Goal: Task Accomplishment & Management: Manage account settings

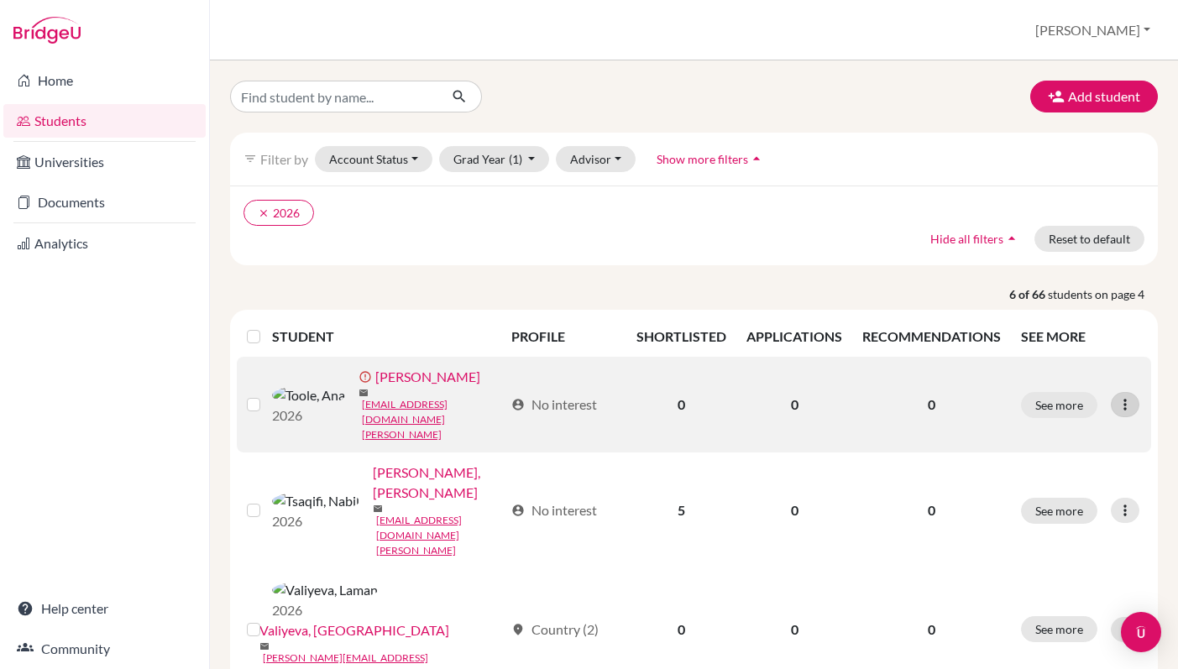
click at [1128, 396] on icon at bounding box center [1125, 404] width 17 height 17
click at [267, 395] on label at bounding box center [267, 395] width 0 height 0
click at [0, 0] on input "checkbox" at bounding box center [0, 0] width 0 height 0
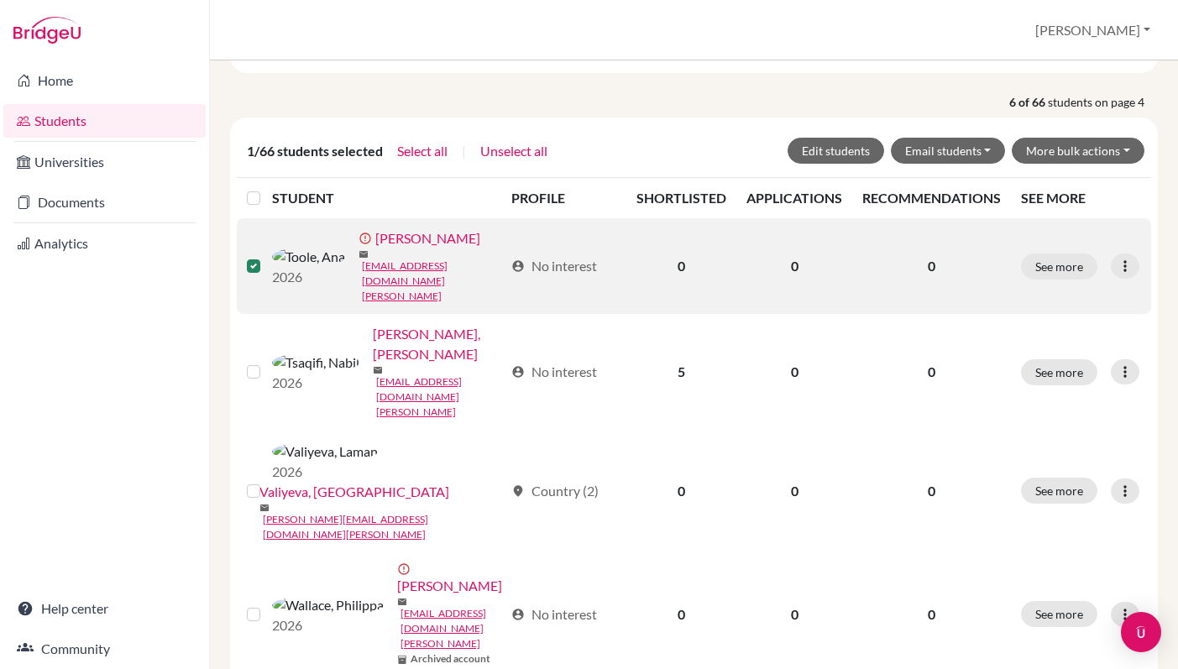
scroll to position [195, 0]
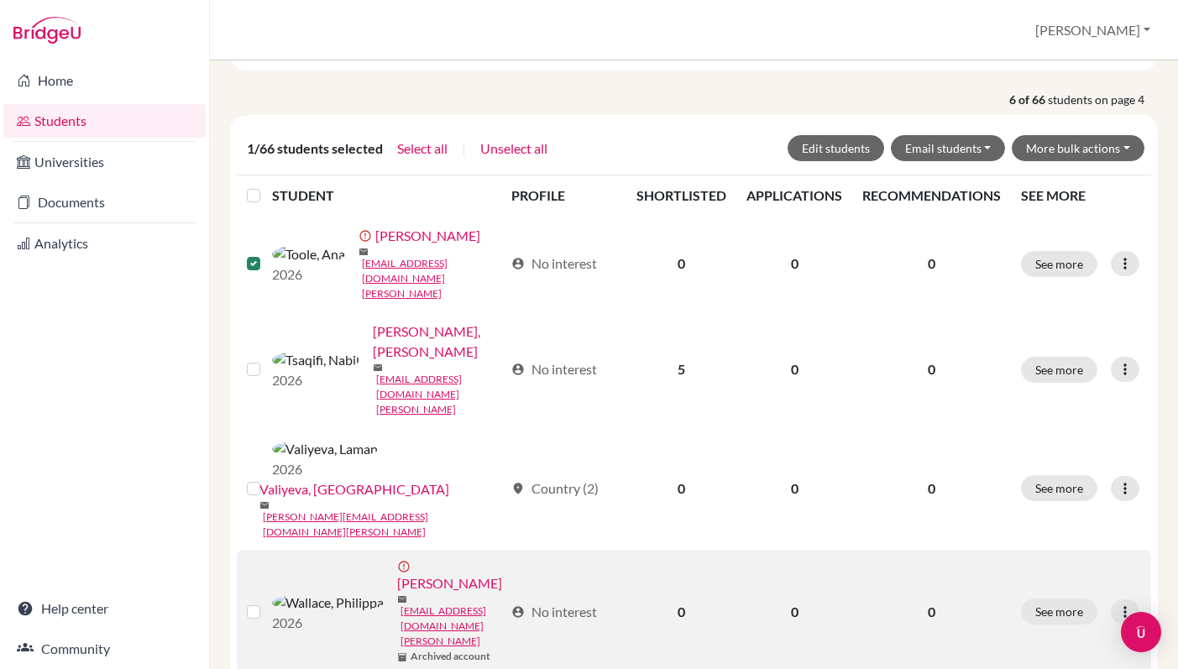
click at [267, 602] on label at bounding box center [267, 602] width 0 height 0
click at [0, 0] on input "checkbox" at bounding box center [0, 0] width 0 height 0
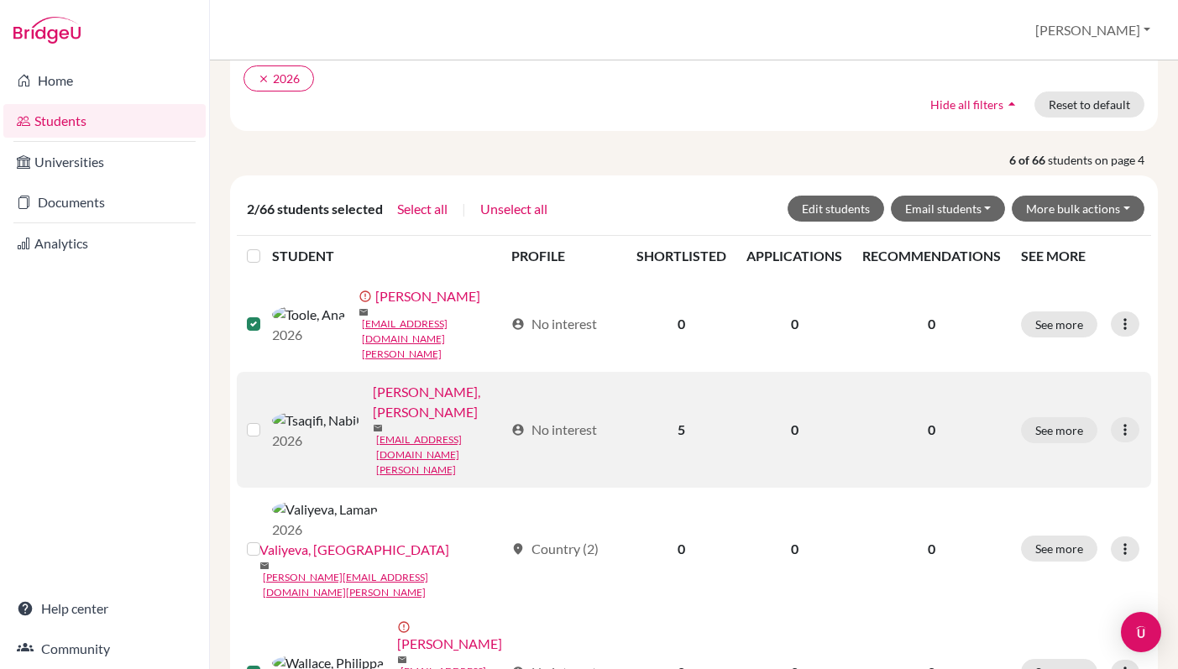
scroll to position [126, 0]
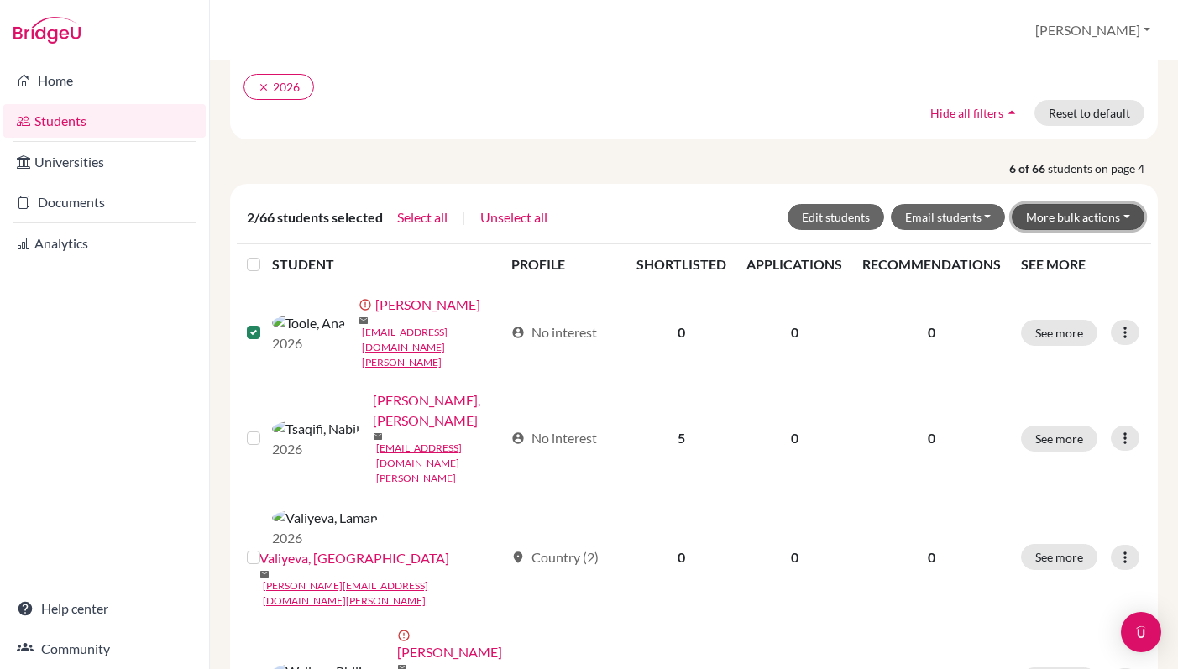
click at [1059, 216] on button "More bulk actions" at bounding box center [1078, 217] width 133 height 26
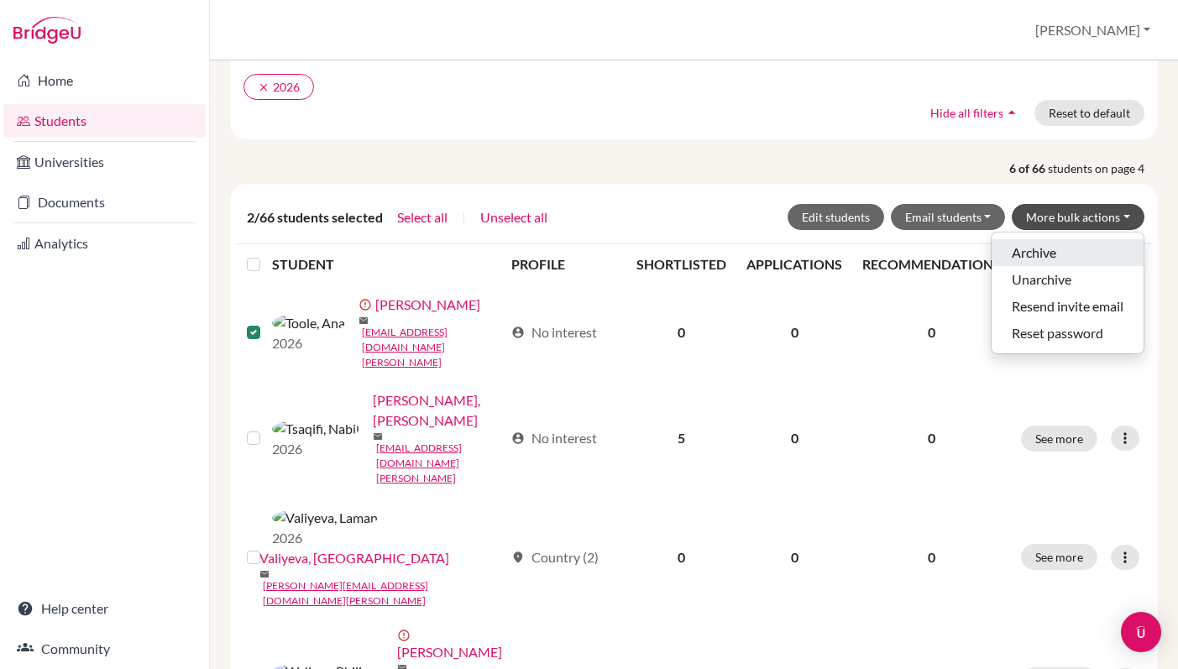
click at [1040, 261] on button "Archive" at bounding box center [1068, 252] width 152 height 27
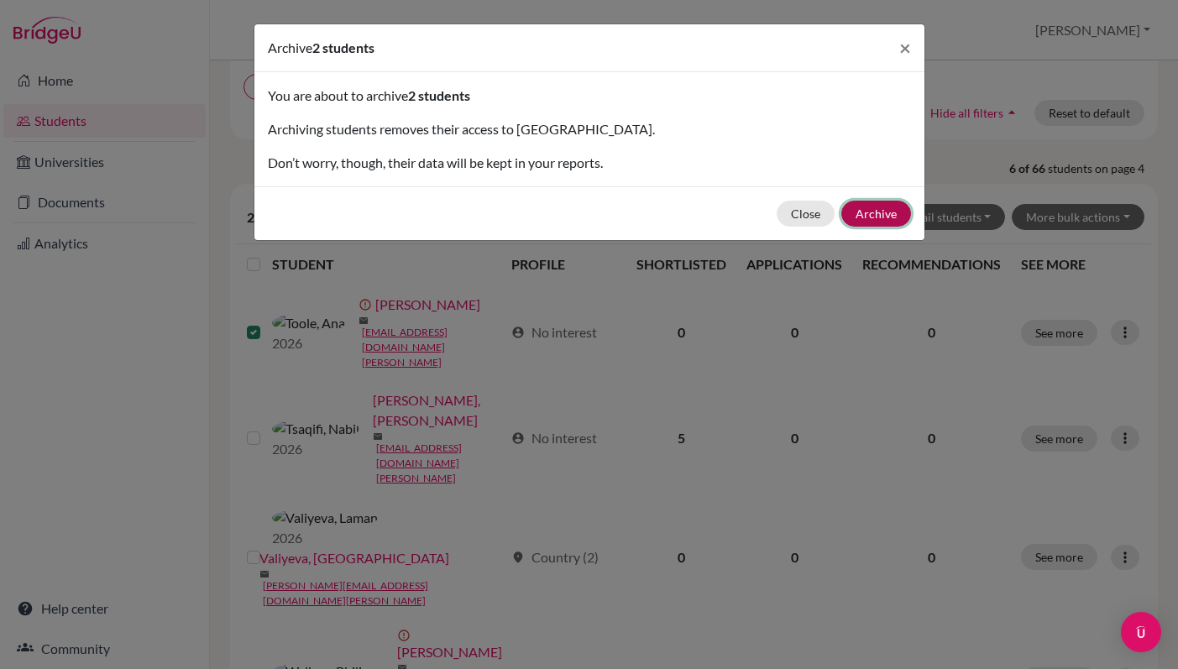
click at [872, 218] on button "Archive" at bounding box center [877, 214] width 70 height 26
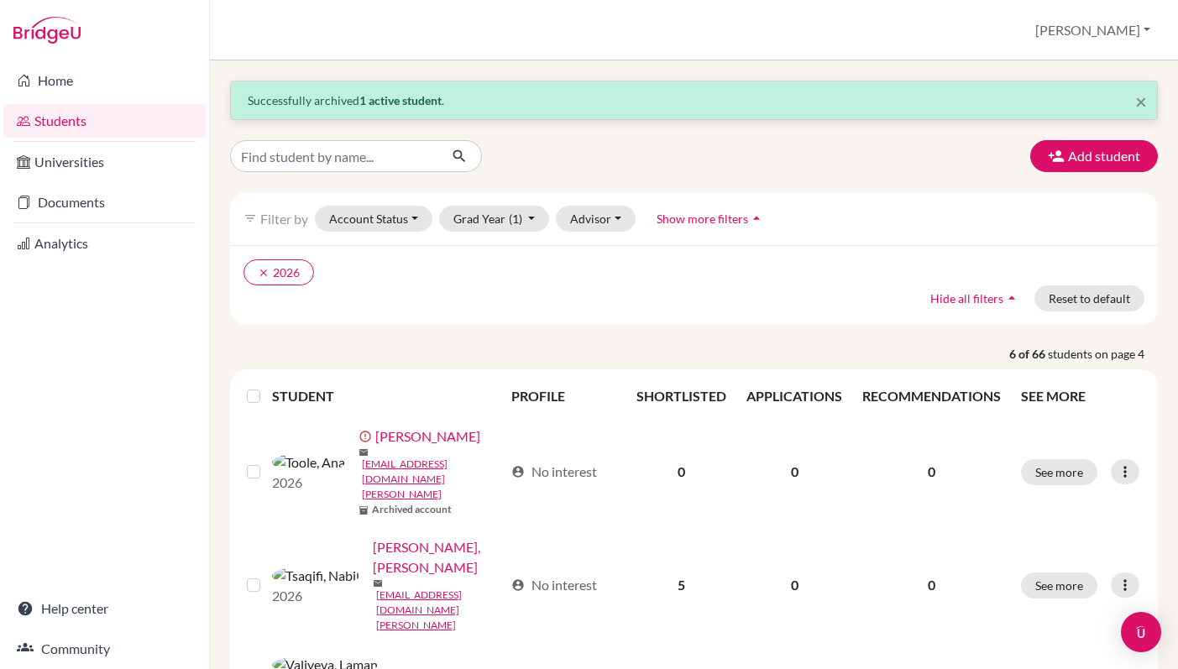
scroll to position [5, 0]
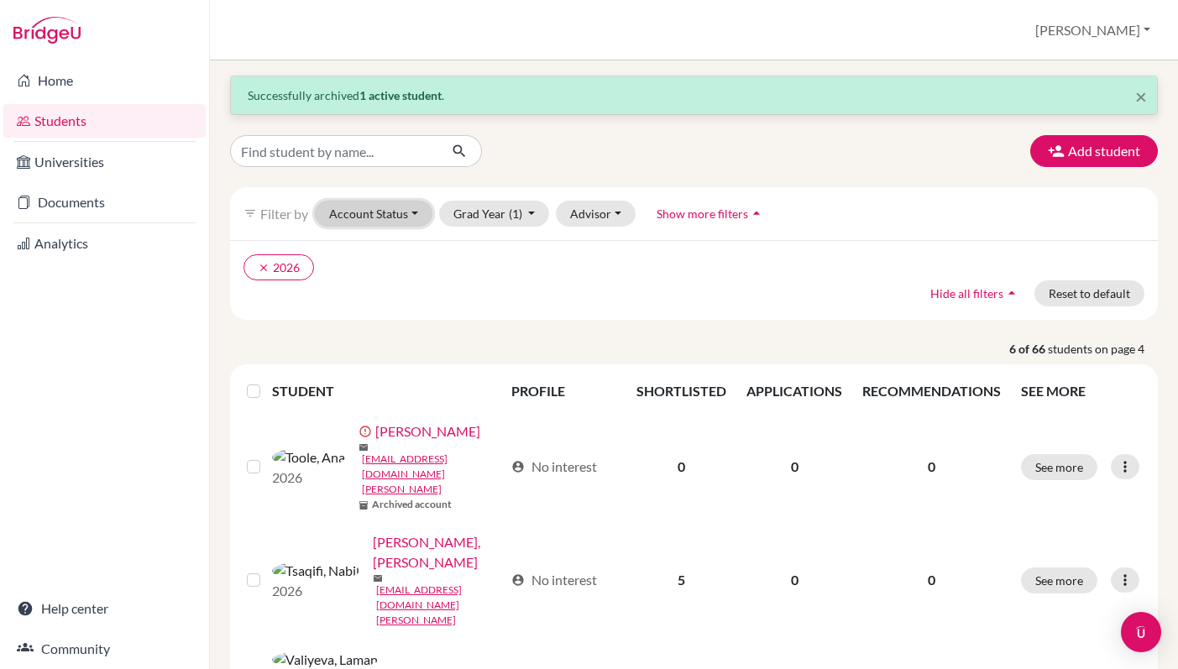
click at [419, 213] on button "Account Status" at bounding box center [374, 214] width 118 height 26
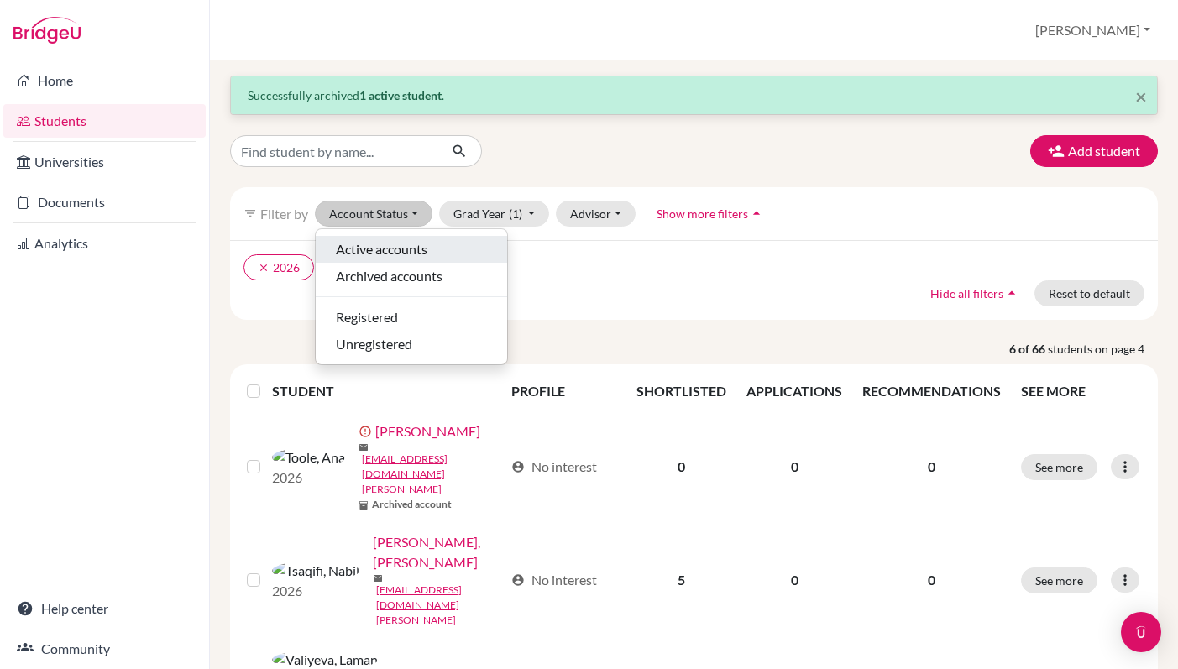
click at [403, 249] on span "Active accounts" at bounding box center [382, 249] width 92 height 20
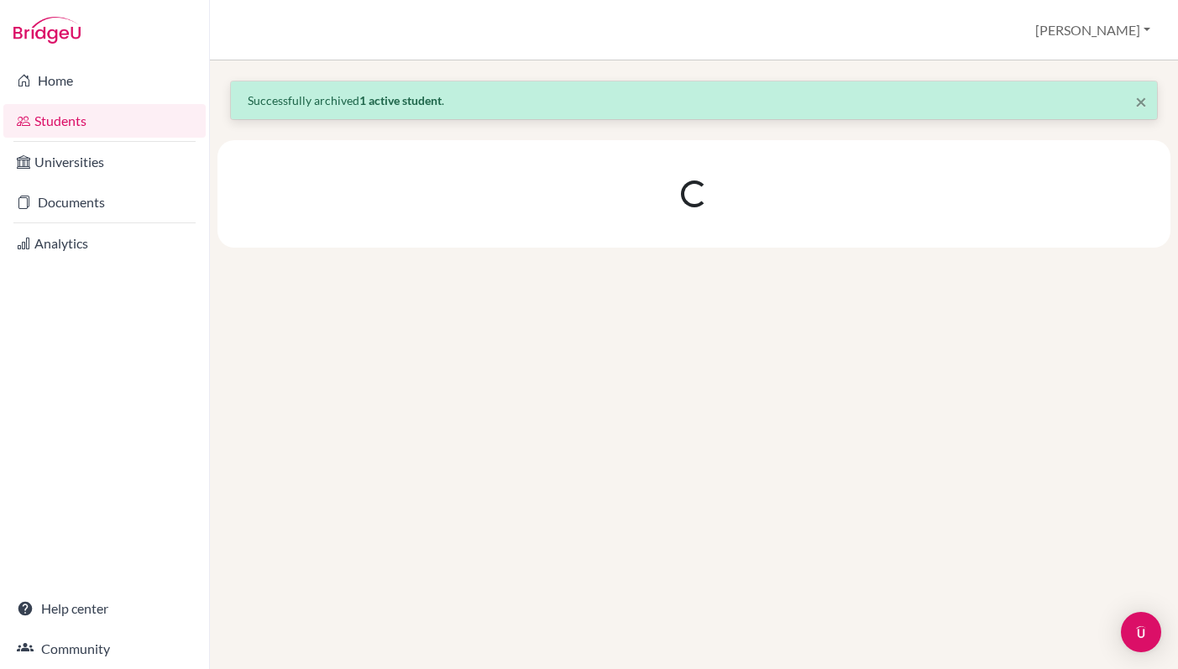
scroll to position [0, 0]
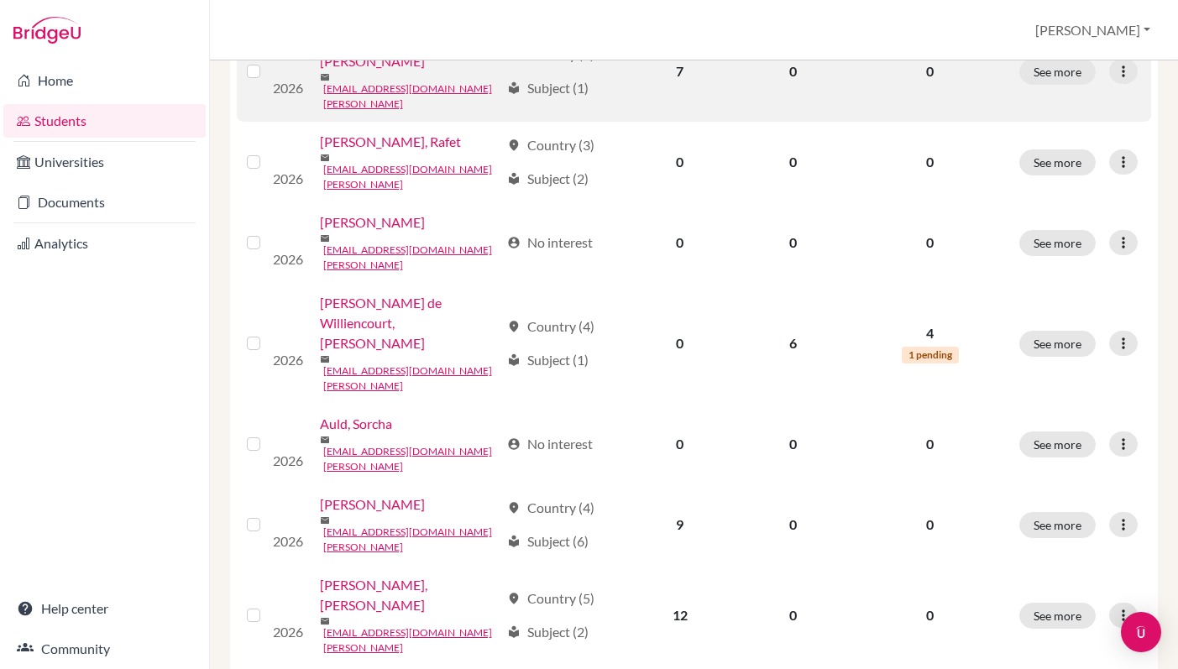
scroll to position [401, 0]
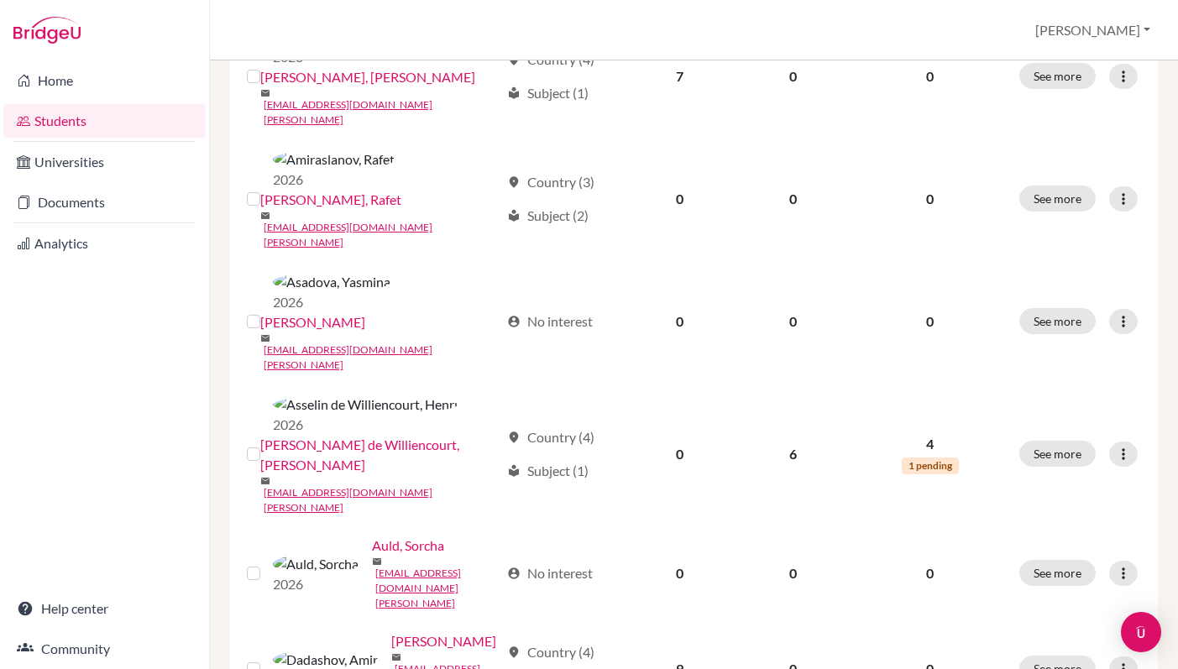
drag, startPoint x: 548, startPoint y: 459, endPoint x: 471, endPoint y: 462, distance: 76.5
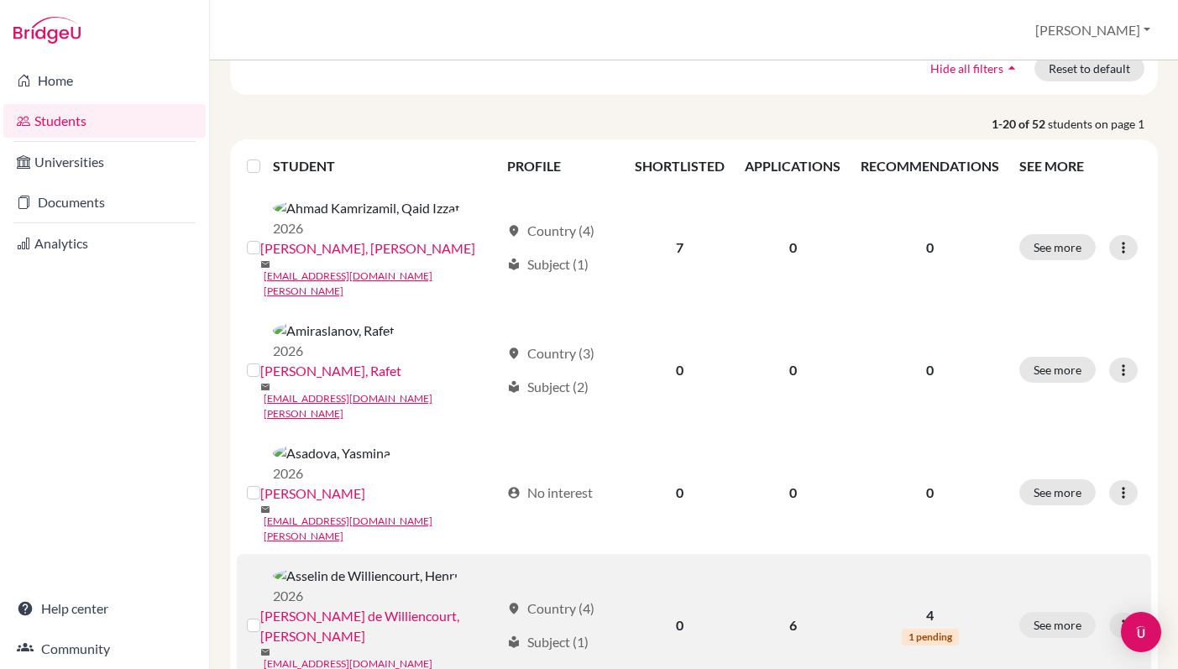
scroll to position [0, 0]
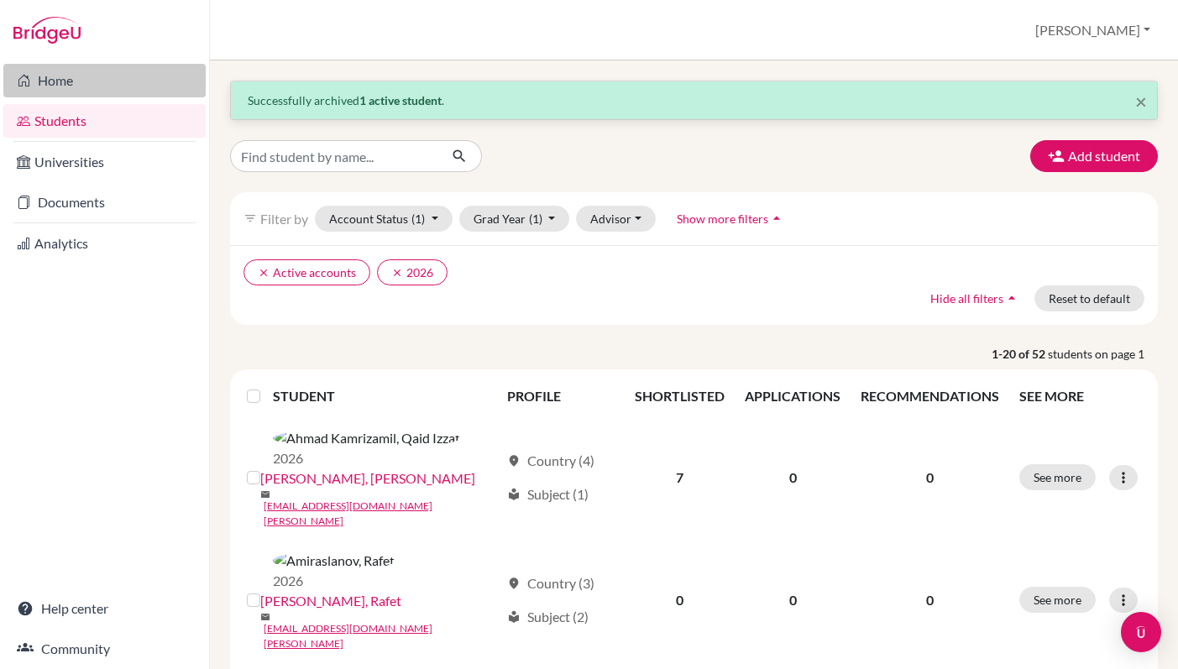
click at [84, 83] on link "Home" at bounding box center [104, 81] width 202 height 34
